Goal: Transaction & Acquisition: Purchase product/service

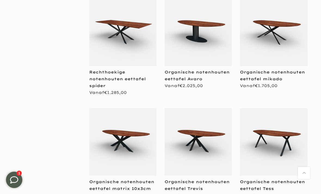
scroll to position [915, 0]
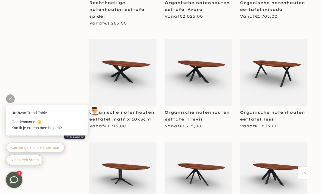
click at [215, 113] on link "Organische notenhouten eettafel Trevis" at bounding box center [197, 116] width 65 height 12
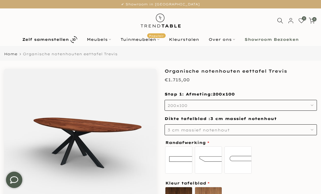
click at [296, 107] on button "200x100" at bounding box center [241, 105] width 153 height 11
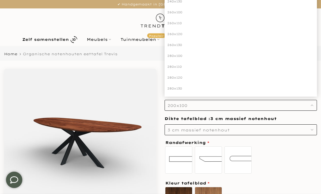
scroll to position [99, 0]
click at [183, 77] on div "280x120" at bounding box center [241, 76] width 153 height 11
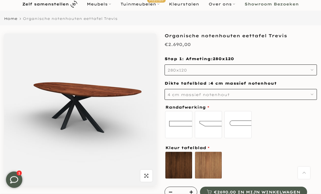
scroll to position [35, 0]
click at [296, 96] on button "4 cm massief notenhout" at bounding box center [241, 94] width 153 height 11
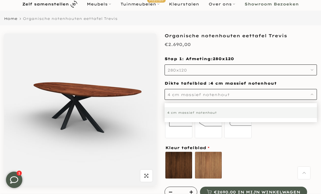
click at [287, 143] on div "Randafwerking standaard recht Verjongde rand bolle rand" at bounding box center [241, 146] width 154 height 82
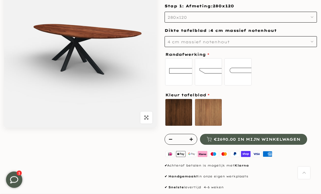
scroll to position [94, 0]
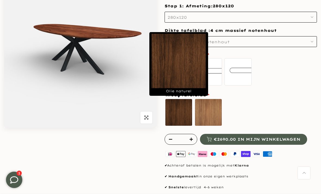
click at [183, 113] on label "Olie naturel sold out" at bounding box center [178, 112] width 27 height 27
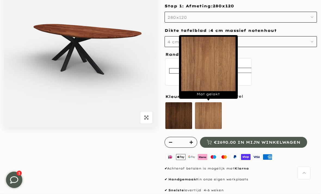
click at [209, 112] on label "Mat gelakt" at bounding box center [208, 115] width 27 height 27
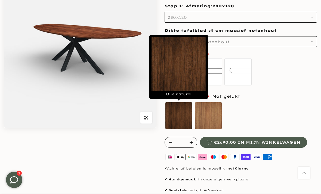
click at [181, 113] on label "Olie naturel sold out" at bounding box center [178, 115] width 27 height 27
click at [210, 115] on label "Mat gelakt" at bounding box center [208, 115] width 27 height 27
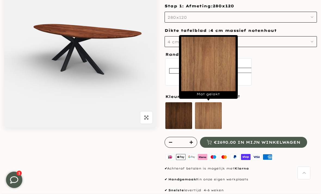
click at [275, 104] on div "Olie naturel sold out Mat gelakt" at bounding box center [241, 117] width 153 height 30
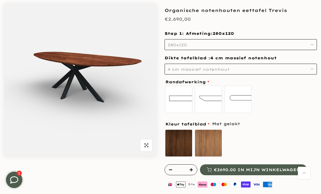
scroll to position [66, 0]
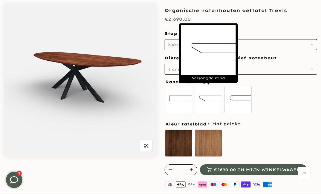
click at [209, 99] on label "Verjongde rand" at bounding box center [208, 99] width 27 height 27
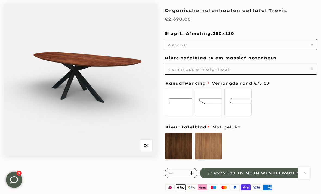
click at [272, 132] on div "Olie naturel sold out Mat gelakt" at bounding box center [241, 147] width 153 height 30
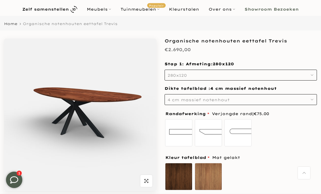
scroll to position [0, 0]
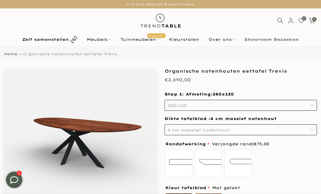
click at [190, 42] on link "Kleurstalen" at bounding box center [185, 39] width 40 height 7
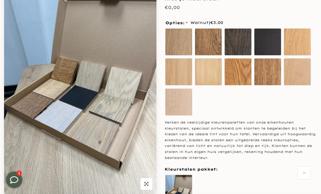
scroll to position [75, 0]
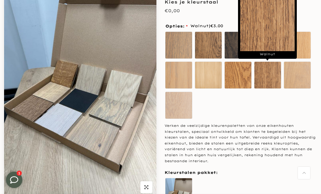
click at [269, 76] on label "Walnut" at bounding box center [267, 75] width 27 height 27
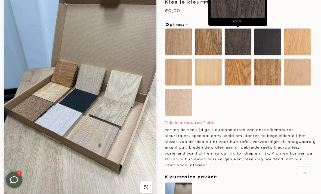
click at [233, 43] on label "Coal" at bounding box center [238, 41] width 27 height 27
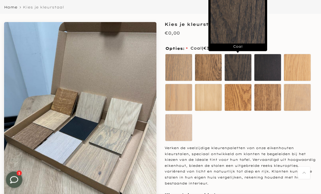
scroll to position [47, 0]
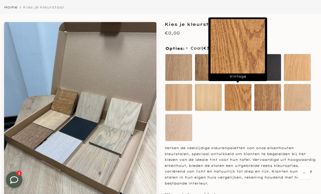
click at [238, 93] on label "Vintage" at bounding box center [238, 97] width 27 height 27
click at [183, 123] on label "Winter White" at bounding box center [178, 127] width 27 height 27
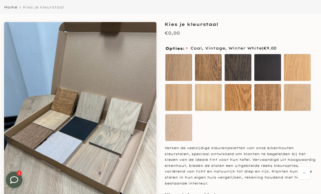
click at [268, 91] on label "Walnut" at bounding box center [267, 97] width 27 height 27
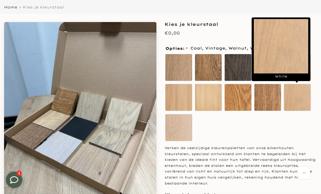
click at [297, 98] on label "White" at bounding box center [297, 97] width 27 height 27
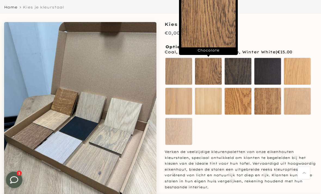
click at [218, 68] on label "Chocolate" at bounding box center [208, 71] width 27 height 27
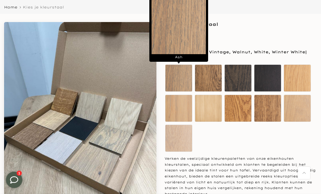
click at [183, 76] on label "Ash" at bounding box center [178, 78] width 27 height 27
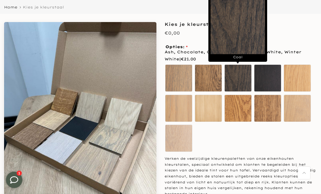
click at [245, 76] on label "Coal" at bounding box center [238, 78] width 27 height 27
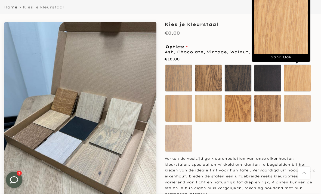
click at [298, 79] on label "Sand Oak" at bounding box center [297, 78] width 27 height 27
click at [236, 97] on label "Vintage" at bounding box center [238, 108] width 27 height 27
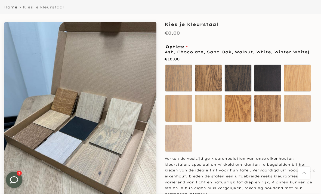
click at [203, 113] on label "Ultra Mat" at bounding box center [208, 108] width 27 height 27
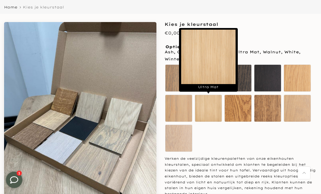
click at [177, 119] on label "Smoke" at bounding box center [178, 108] width 27 height 27
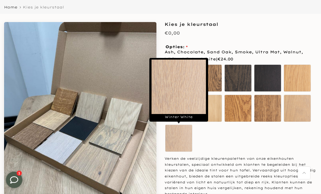
click at [188, 136] on label "Winter White" at bounding box center [178, 138] width 27 height 27
click at [214, 113] on label "Ultra Mat" at bounding box center [208, 108] width 27 height 27
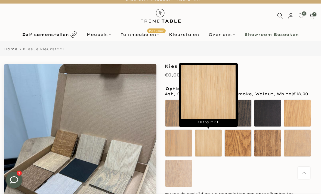
scroll to position [0, 0]
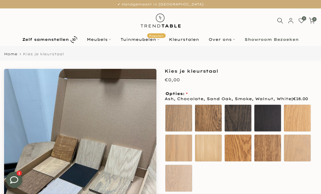
click at [104, 41] on link "Meubels" at bounding box center [99, 39] width 34 height 7
click at [94, 37] on link "Meubels" at bounding box center [99, 39] width 34 height 7
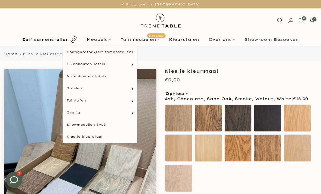
click at [80, 136] on link "Kies je kleurstaal" at bounding box center [100, 137] width 75 height 12
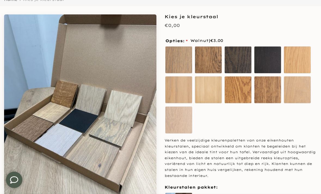
scroll to position [87, 0]
